Goal: Navigation & Orientation: Go to known website

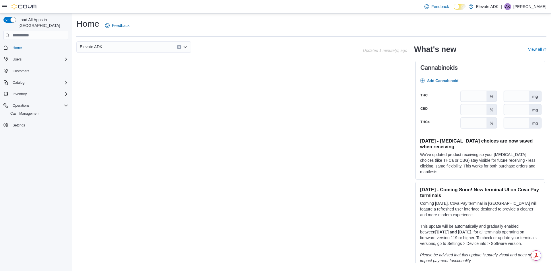
click at [523, 5] on p "Alamanda King" at bounding box center [529, 6] width 33 height 7
click at [507, 54] on span "Sign Out" at bounding box center [508, 56] width 15 height 6
